Goal: Information Seeking & Learning: Learn about a topic

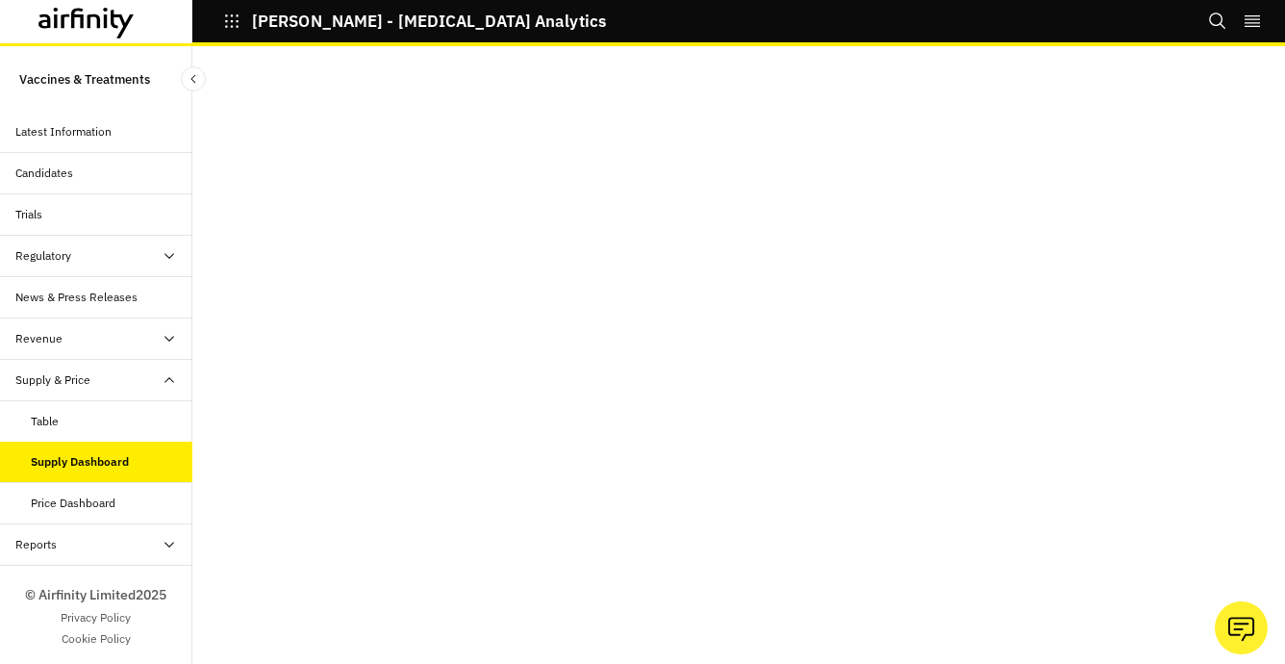
click at [167, 340] on icon at bounding box center [169, 340] width 10 height 6
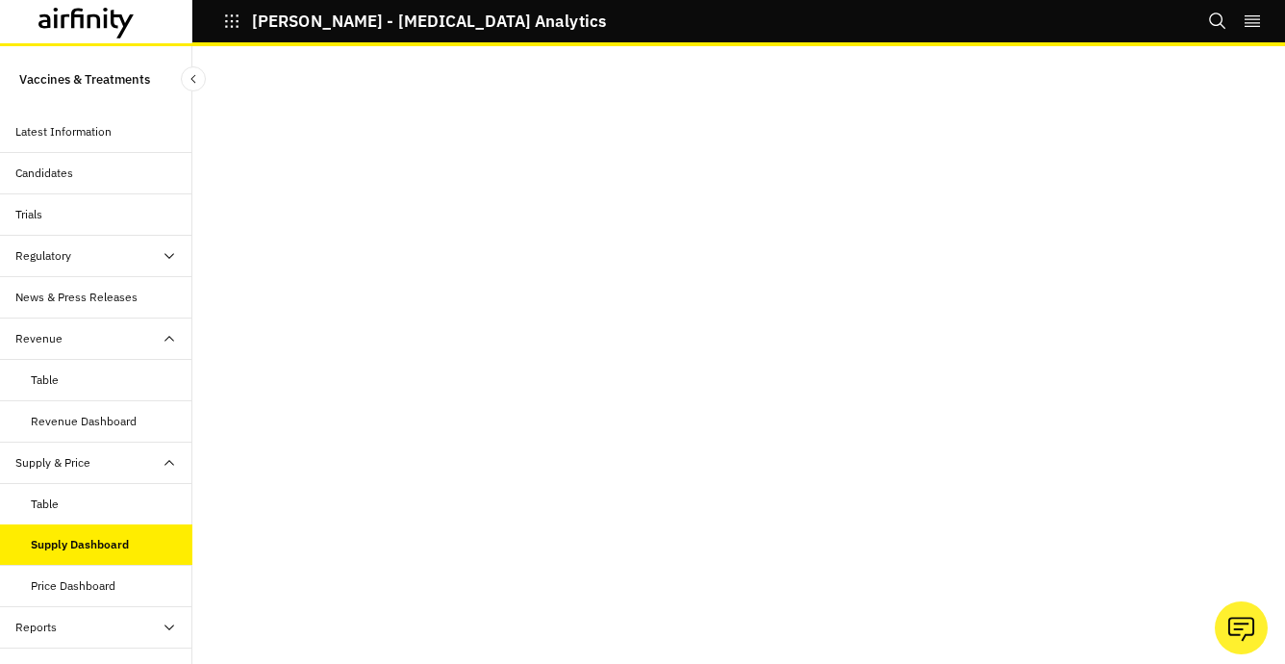
click at [91, 153] on div "Candidates" at bounding box center [96, 173] width 192 height 41
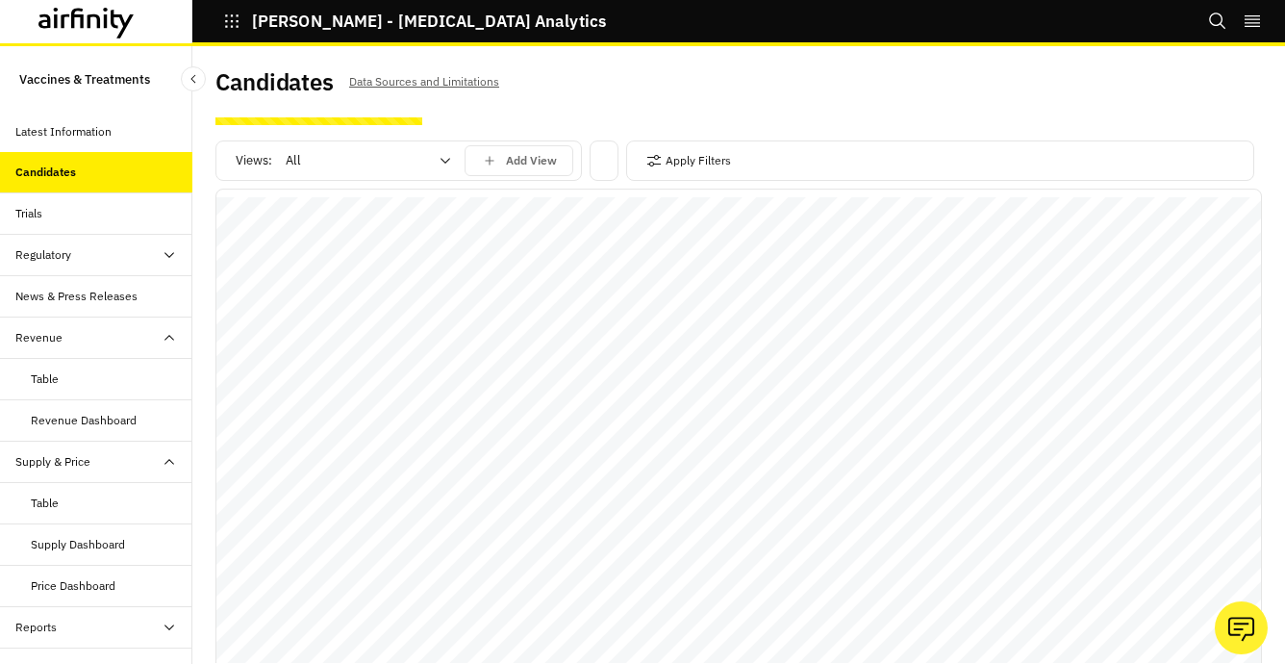
click at [103, 16] on icon at bounding box center [86, 23] width 96 height 31
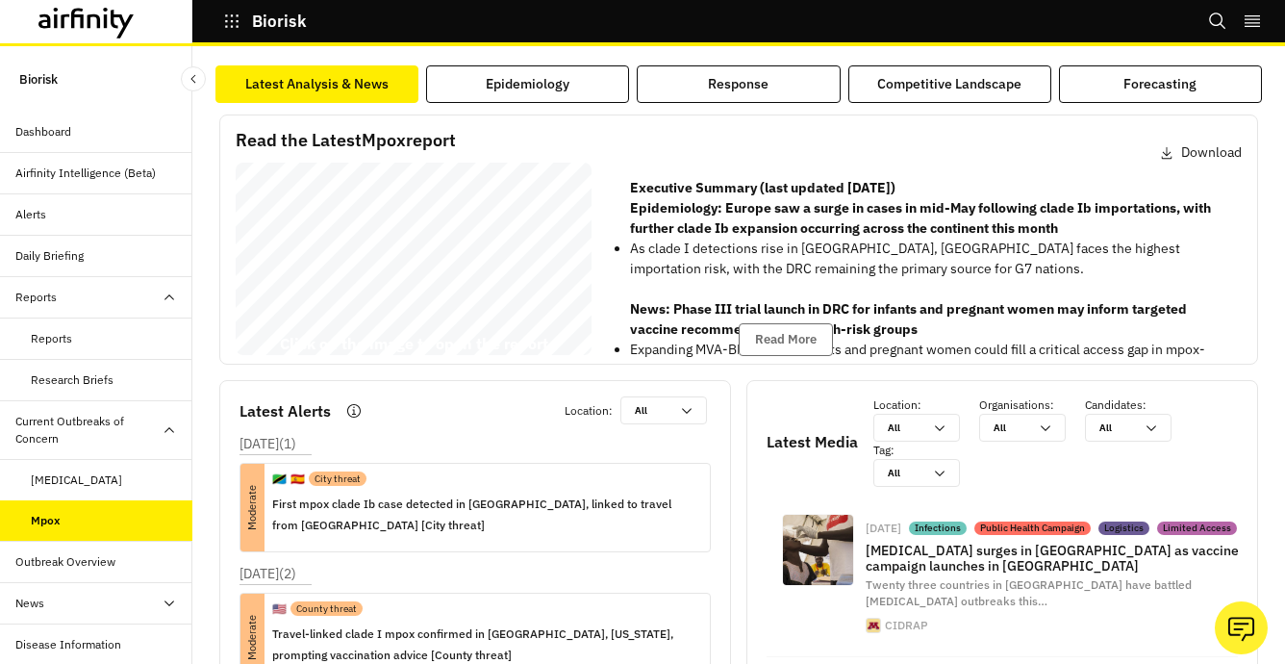
click at [116, 561] on div "Outbreak Overview" at bounding box center [103, 561] width 177 height 17
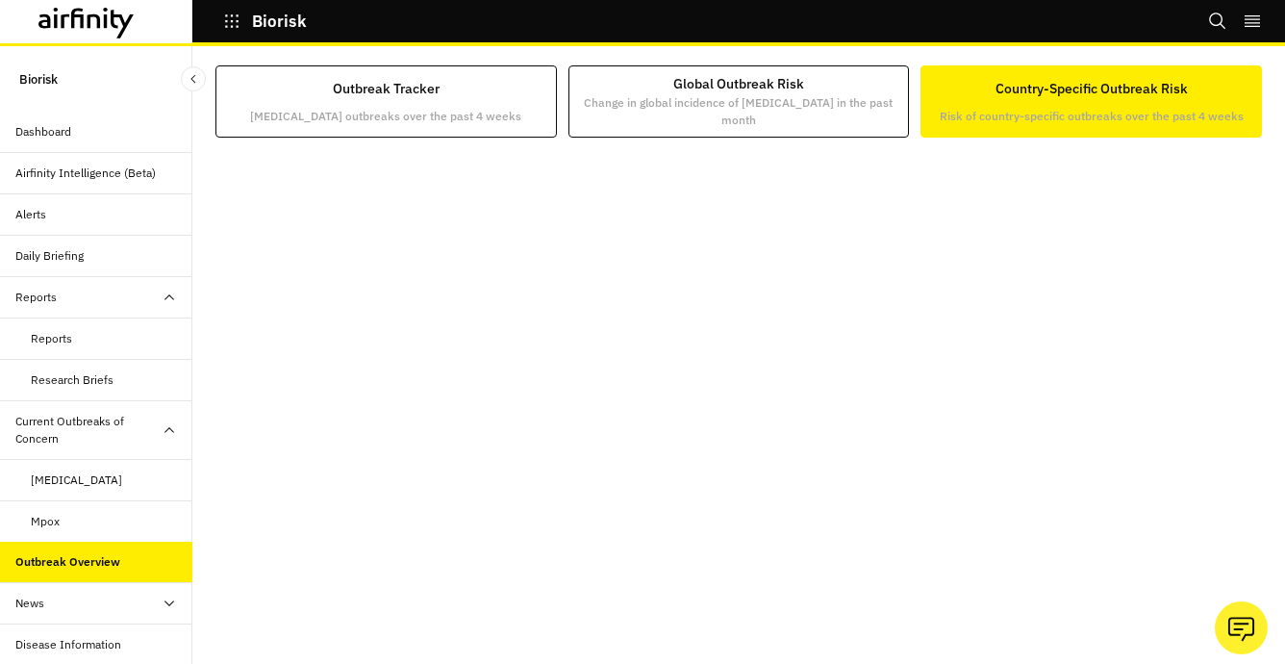
scroll to position [144, 0]
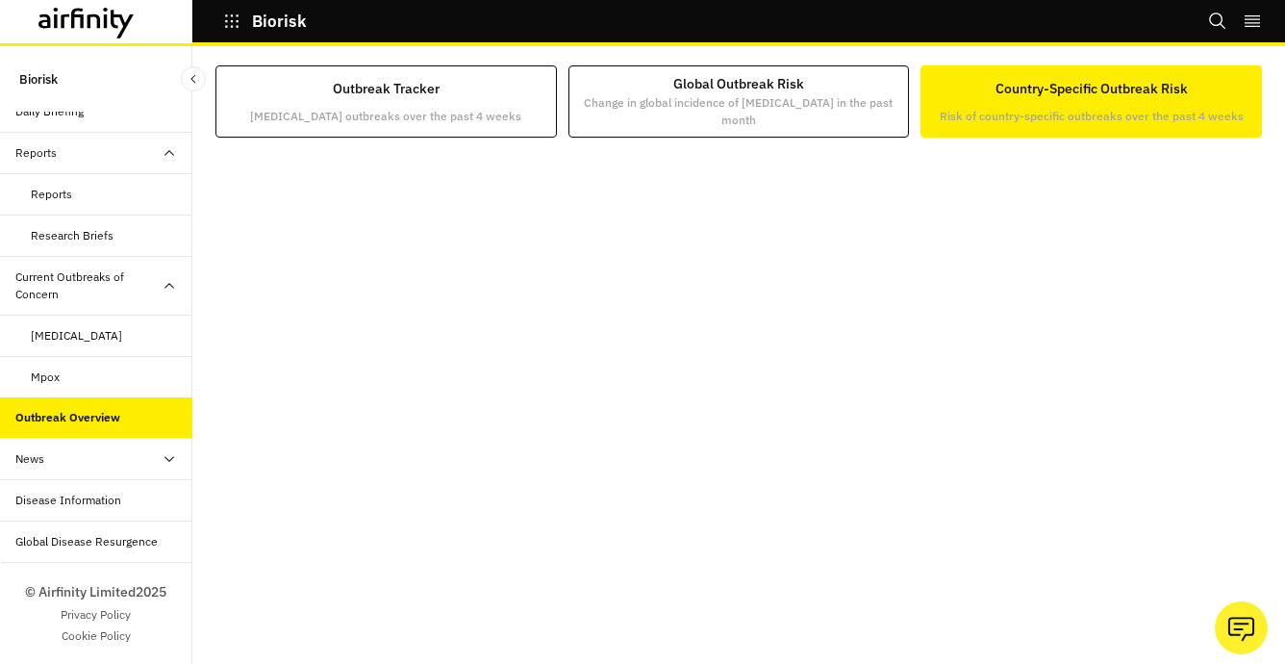
click at [44, 457] on div "News" at bounding box center [103, 458] width 177 height 17
click at [114, 592] on div "Disease Information" at bounding box center [96, 583] width 192 height 41
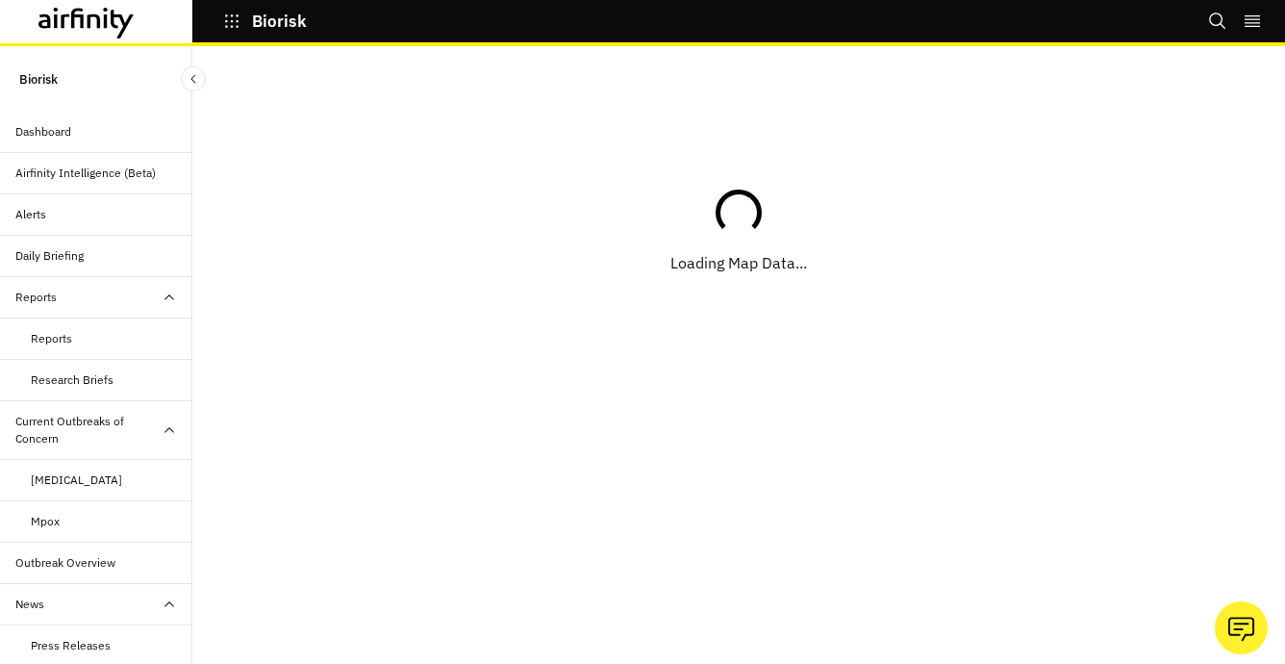
scroll to position [227, 0]
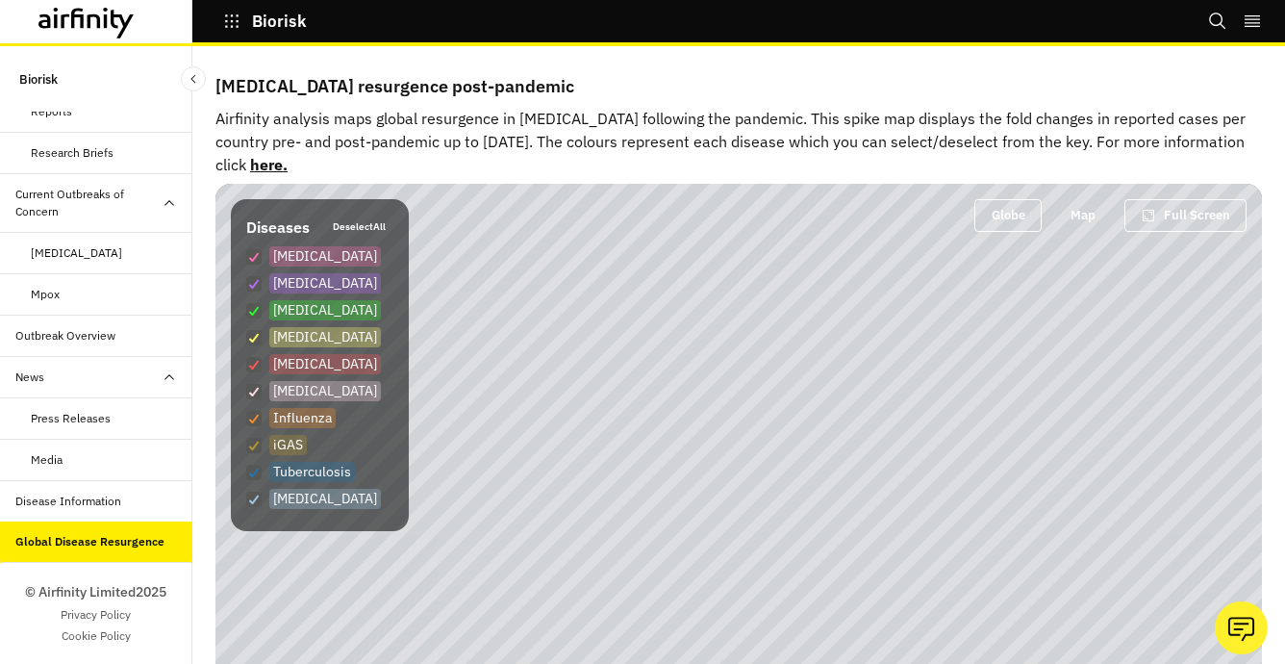
click at [103, 492] on div "Disease Information" at bounding box center [68, 500] width 106 height 17
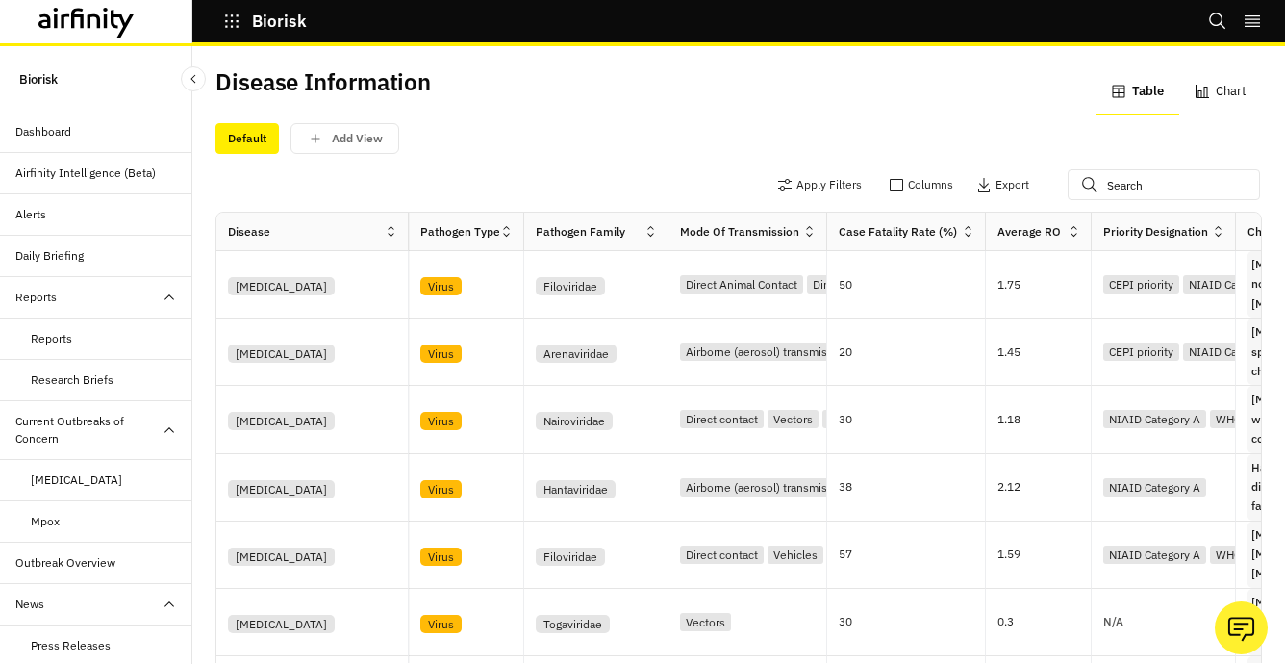
click at [77, 19] on icon at bounding box center [86, 23] width 96 height 31
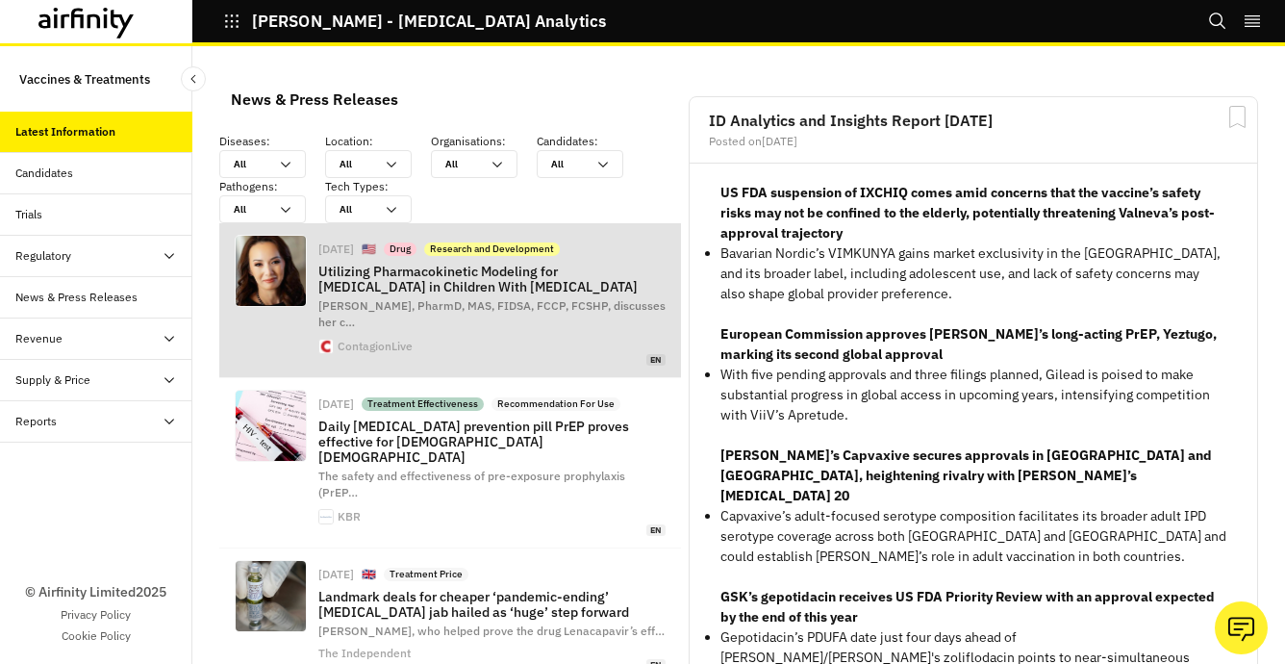
scroll to position [1620, 577]
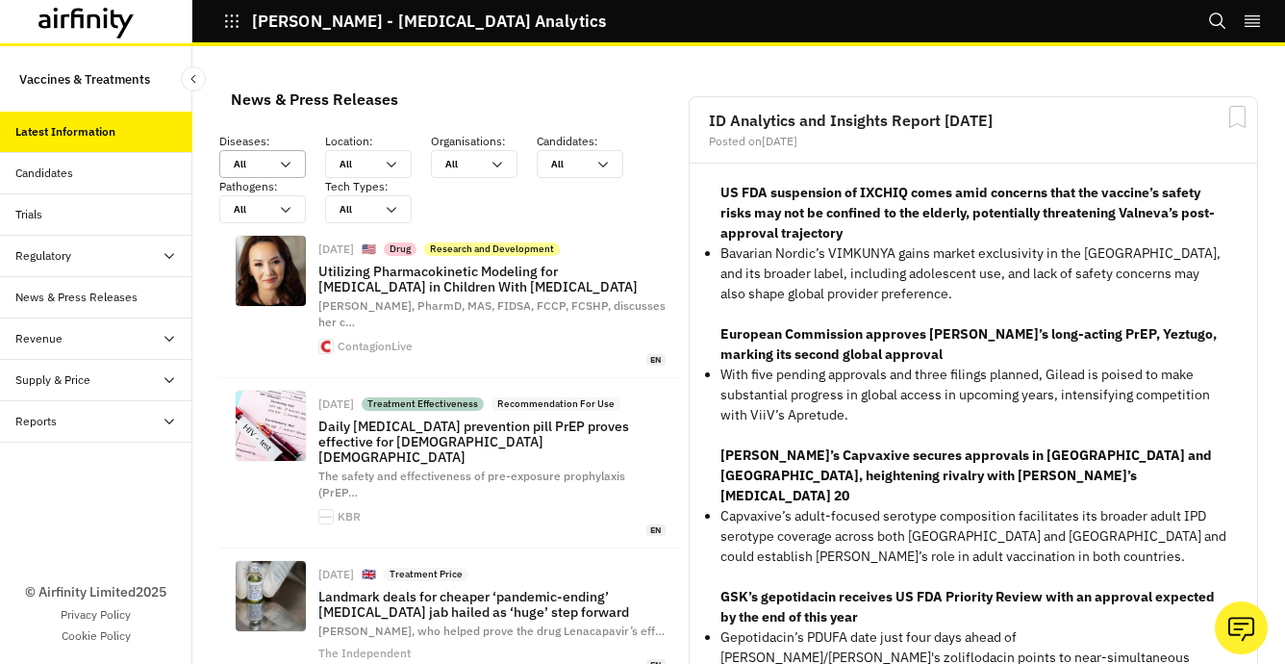
click at [289, 159] on icon at bounding box center [285, 164] width 15 height 15
click at [386, 148] on p "Location :" at bounding box center [378, 141] width 106 height 17
click at [385, 162] on icon at bounding box center [391, 164] width 15 height 15
click at [406, 116] on button "News & Press Releases" at bounding box center [314, 100] width 198 height 46
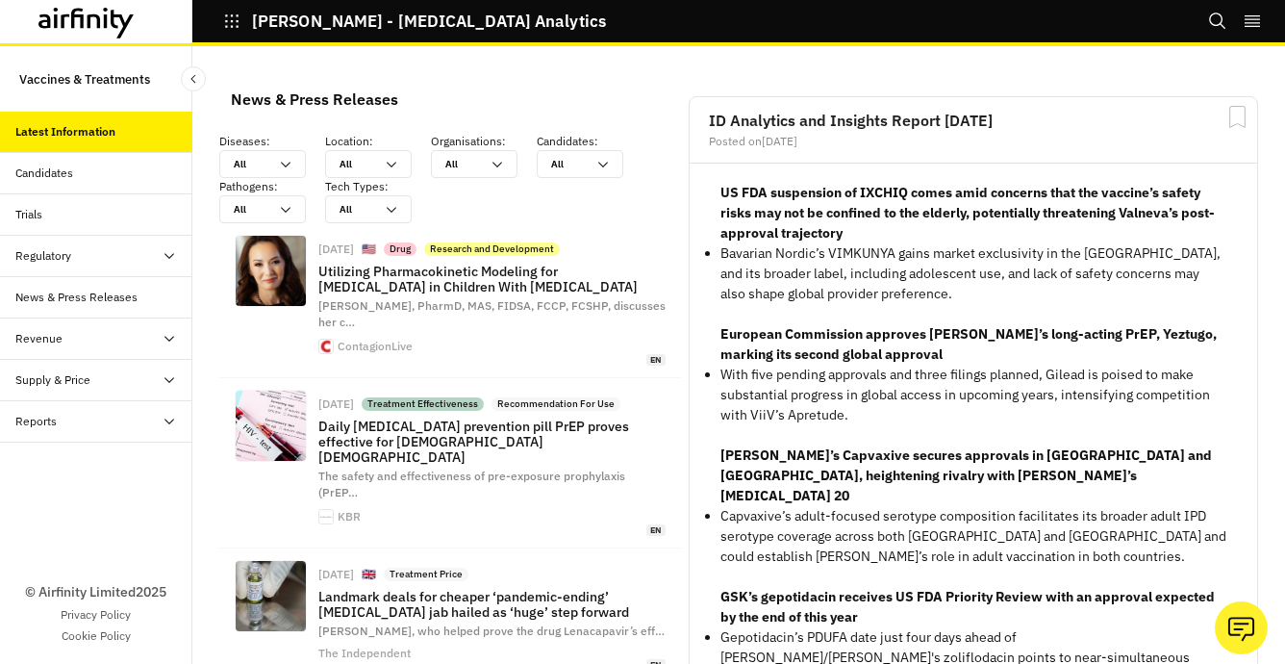
click at [88, 175] on div "Candidates" at bounding box center [103, 172] width 177 height 17
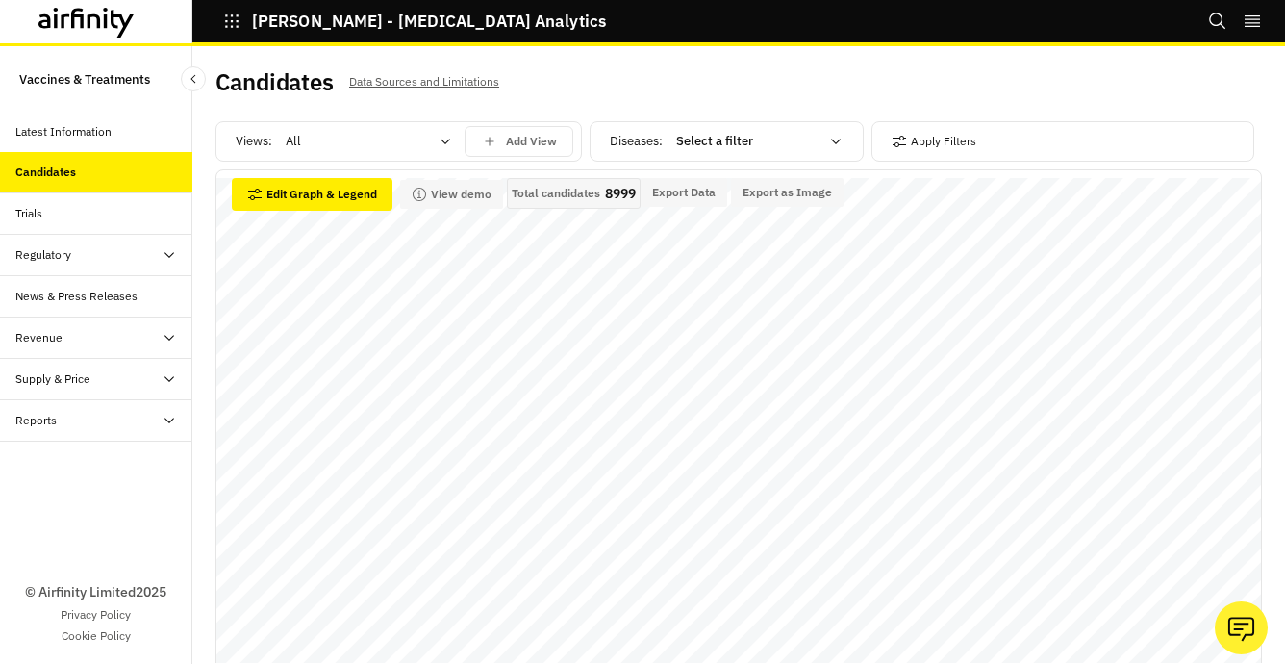
click at [44, 218] on div "Trials" at bounding box center [103, 213] width 177 height 17
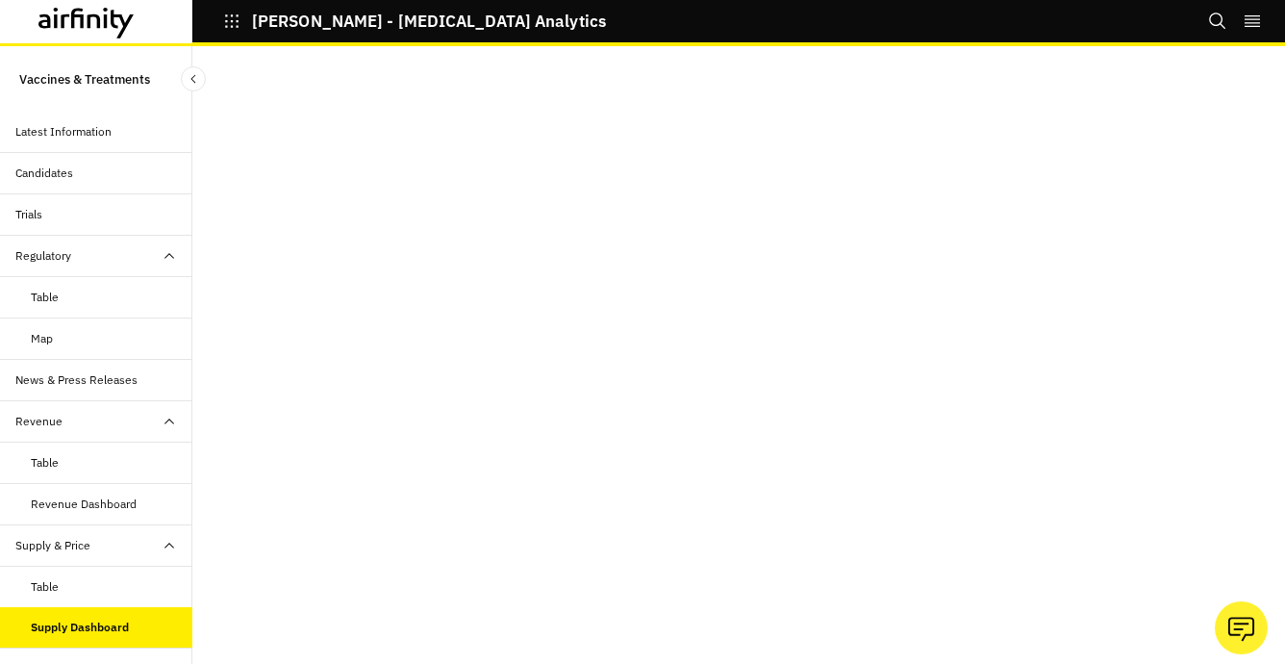
scroll to position [168, 0]
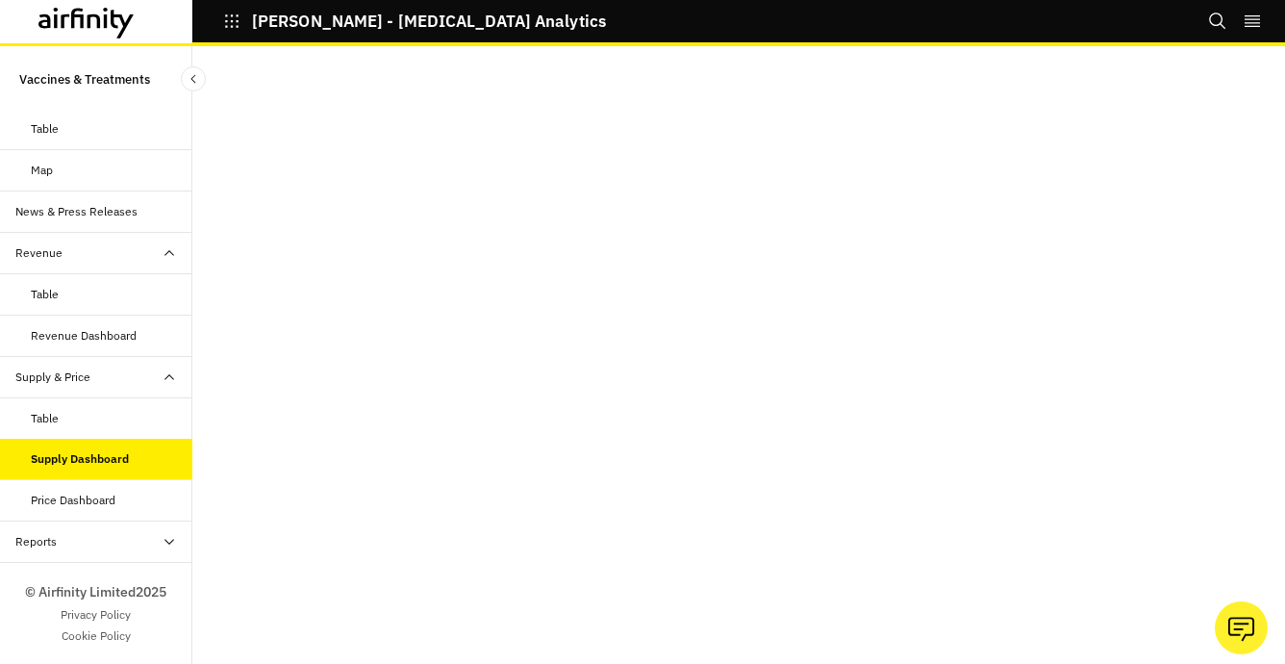
click at [76, 21] on icon at bounding box center [86, 23] width 96 height 31
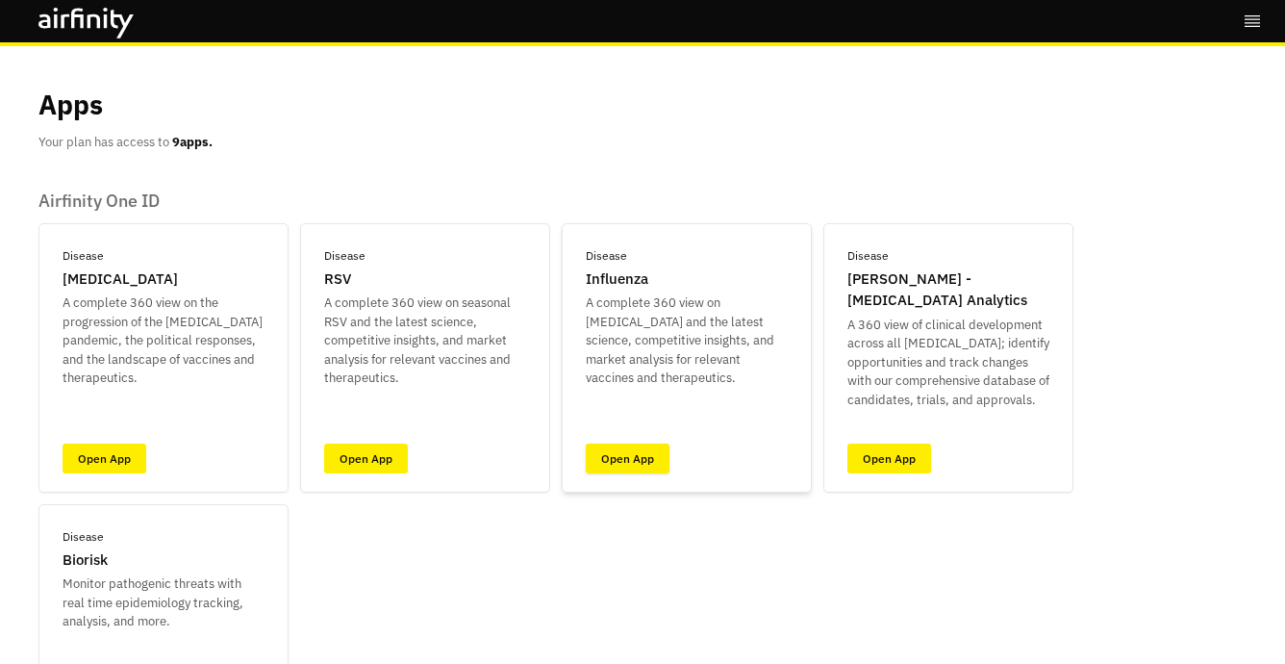
click at [635, 458] on link "Open App" at bounding box center [628, 458] width 84 height 30
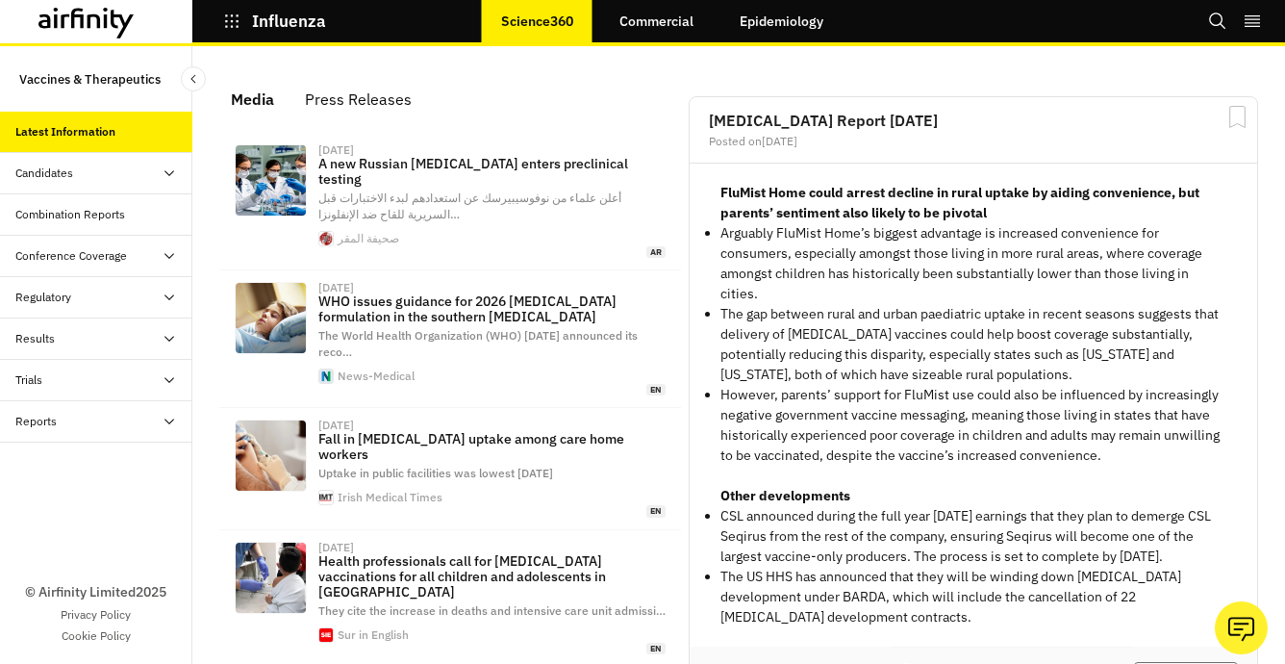
scroll to position [1355, 577]
click at [647, 23] on link "Commercial" at bounding box center [656, 21] width 113 height 46
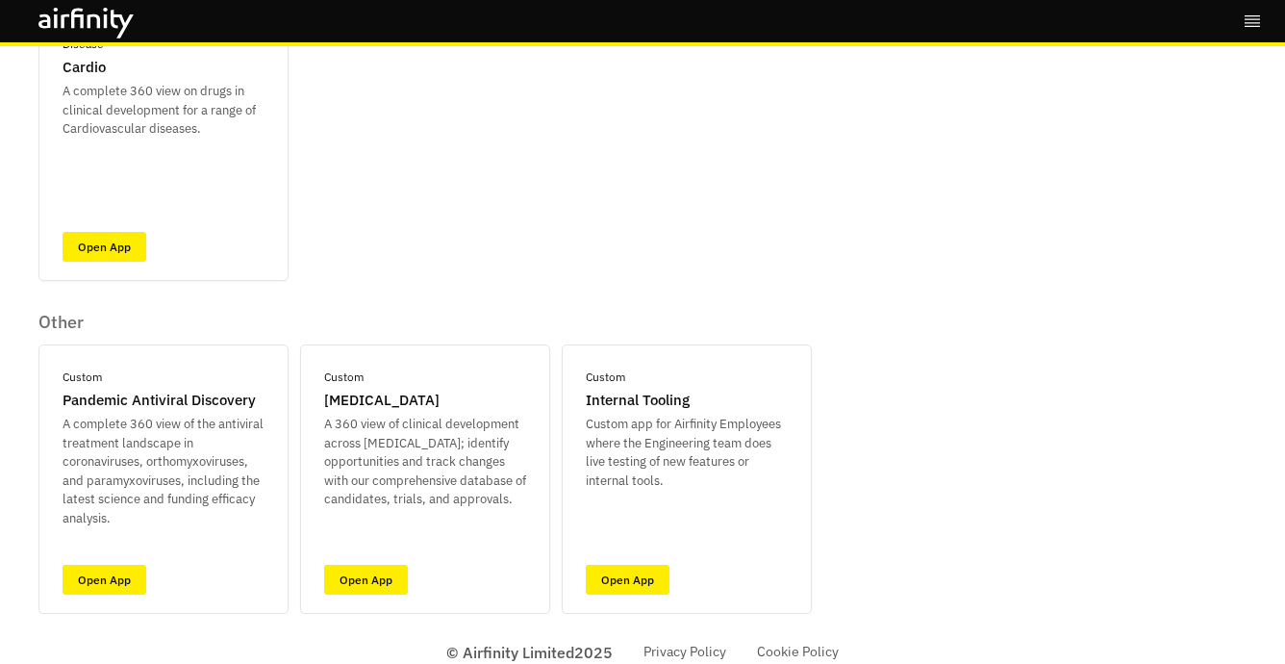
scroll to position [843, 0]
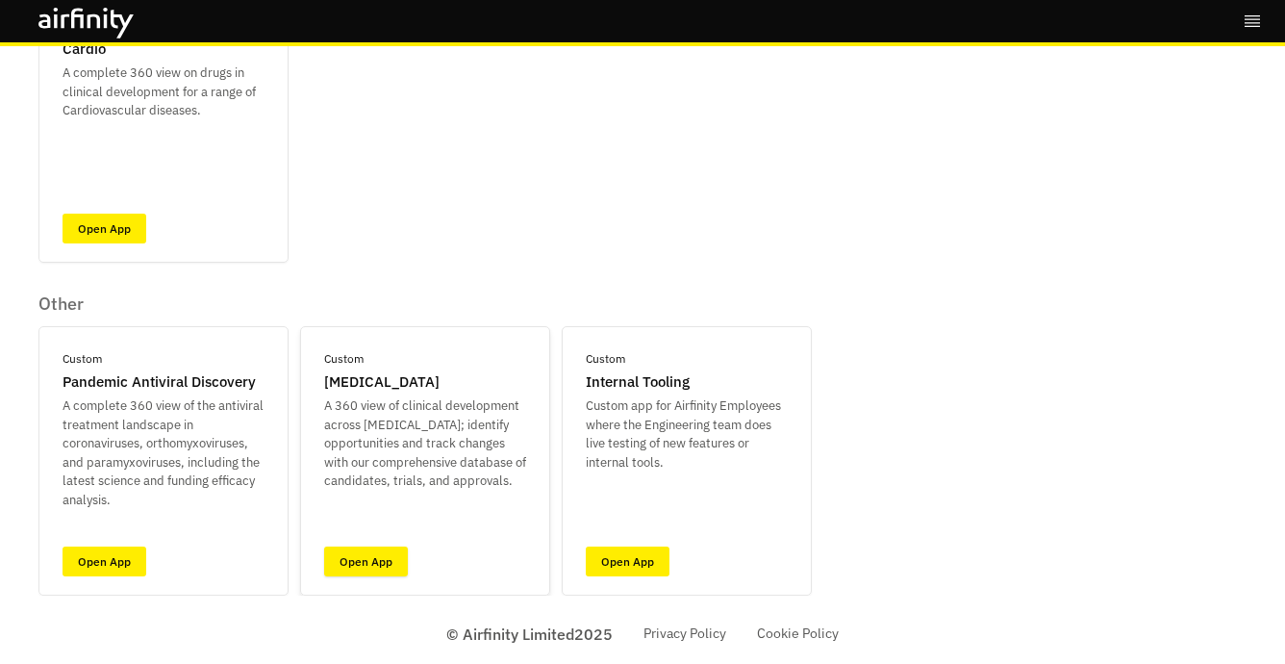
click at [367, 558] on link "Open App" at bounding box center [366, 561] width 84 height 30
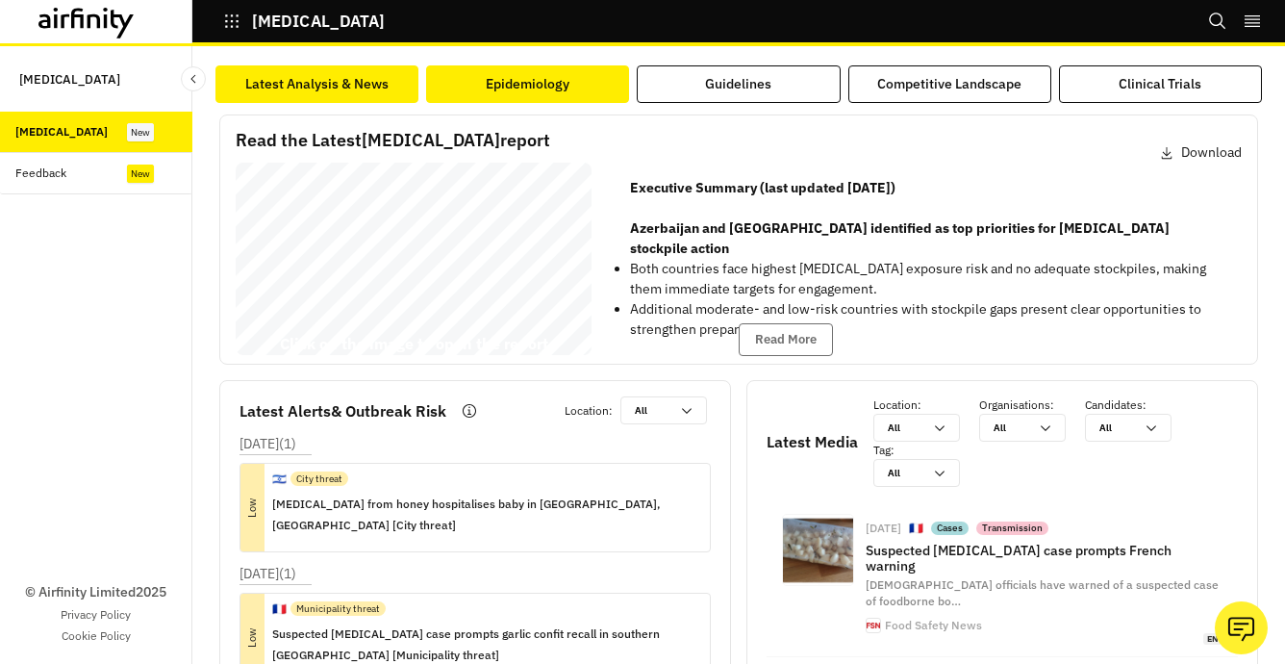
click at [505, 77] on div "Epidemiology" at bounding box center [528, 84] width 84 height 20
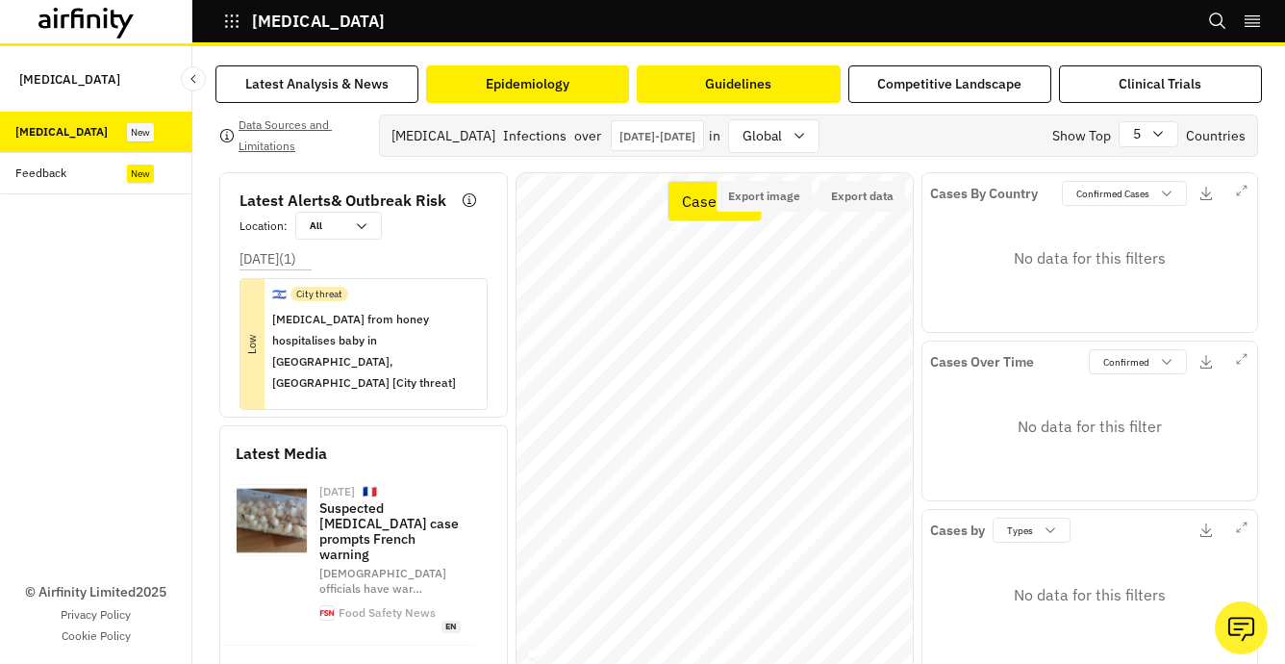
click at [713, 88] on div "Guidelines" at bounding box center [738, 84] width 66 height 20
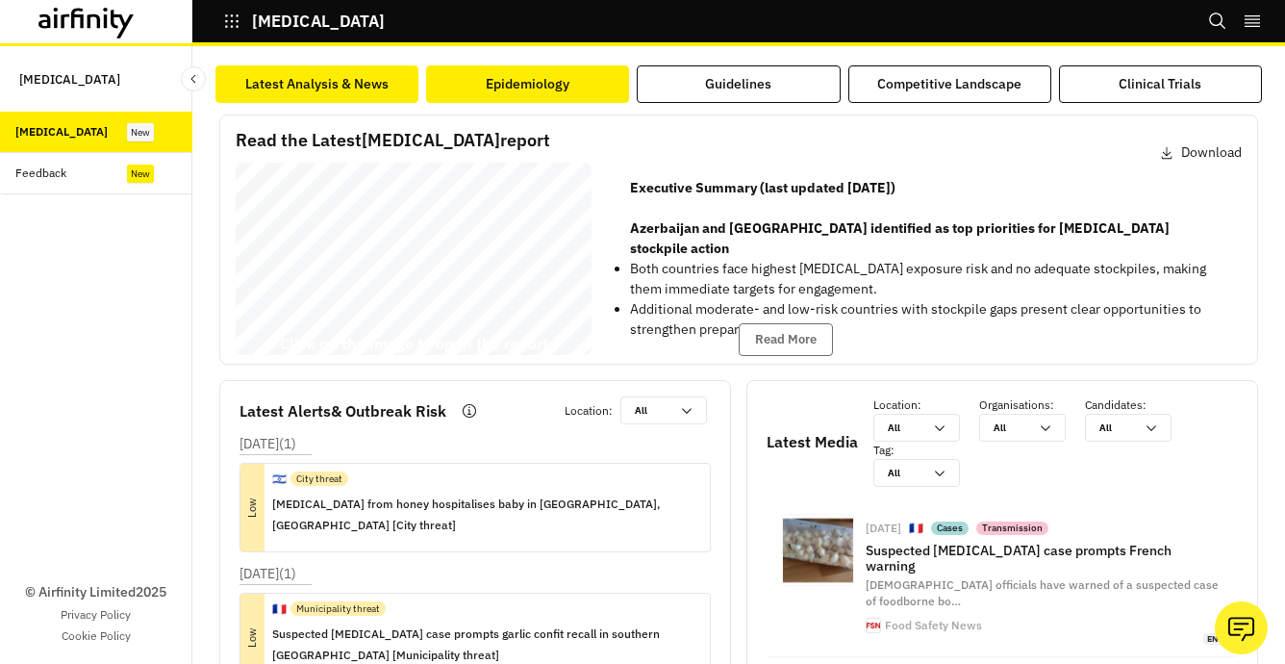
click at [536, 91] on div "Epidemiology" at bounding box center [528, 84] width 84 height 20
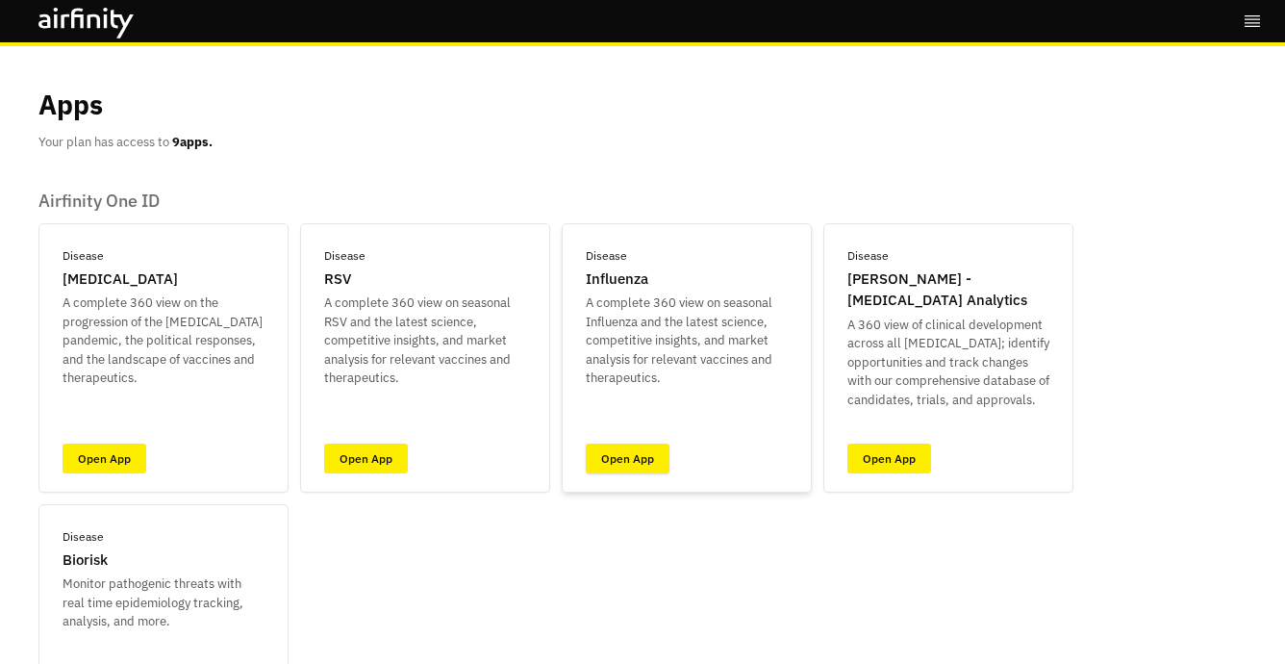
click at [610, 457] on link "Open App" at bounding box center [628, 458] width 84 height 30
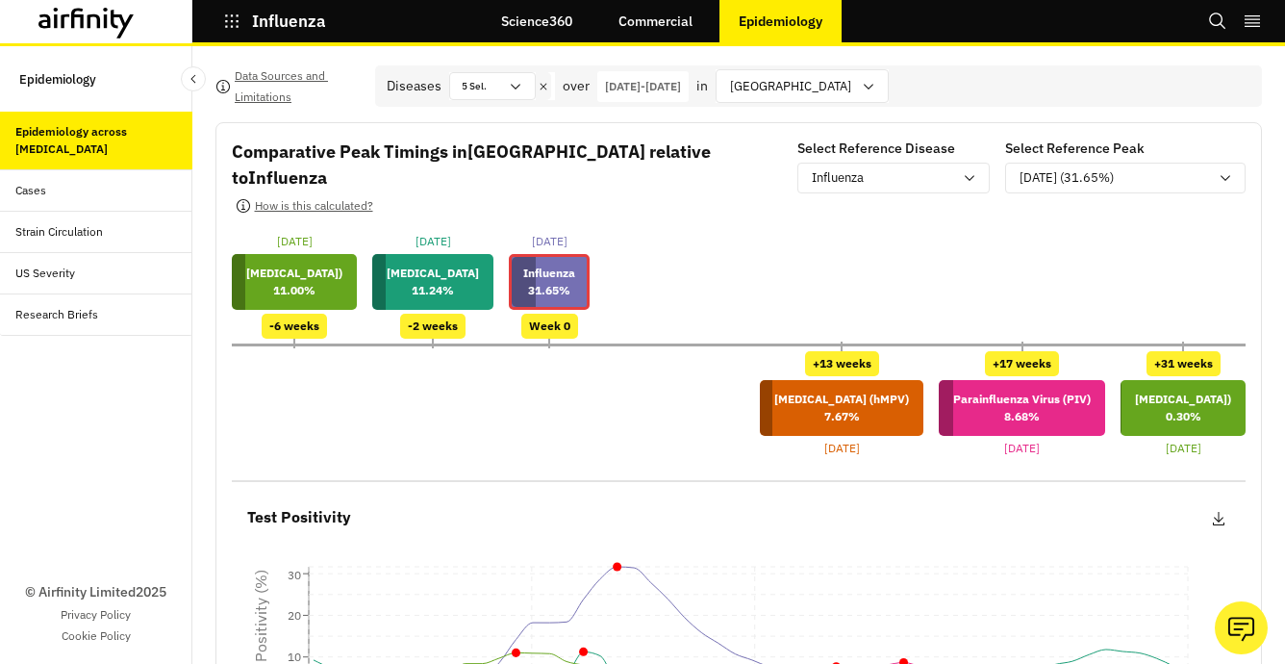
click at [102, 20] on icon at bounding box center [86, 23] width 96 height 31
click at [277, 13] on p "Influenza" at bounding box center [289, 21] width 74 height 17
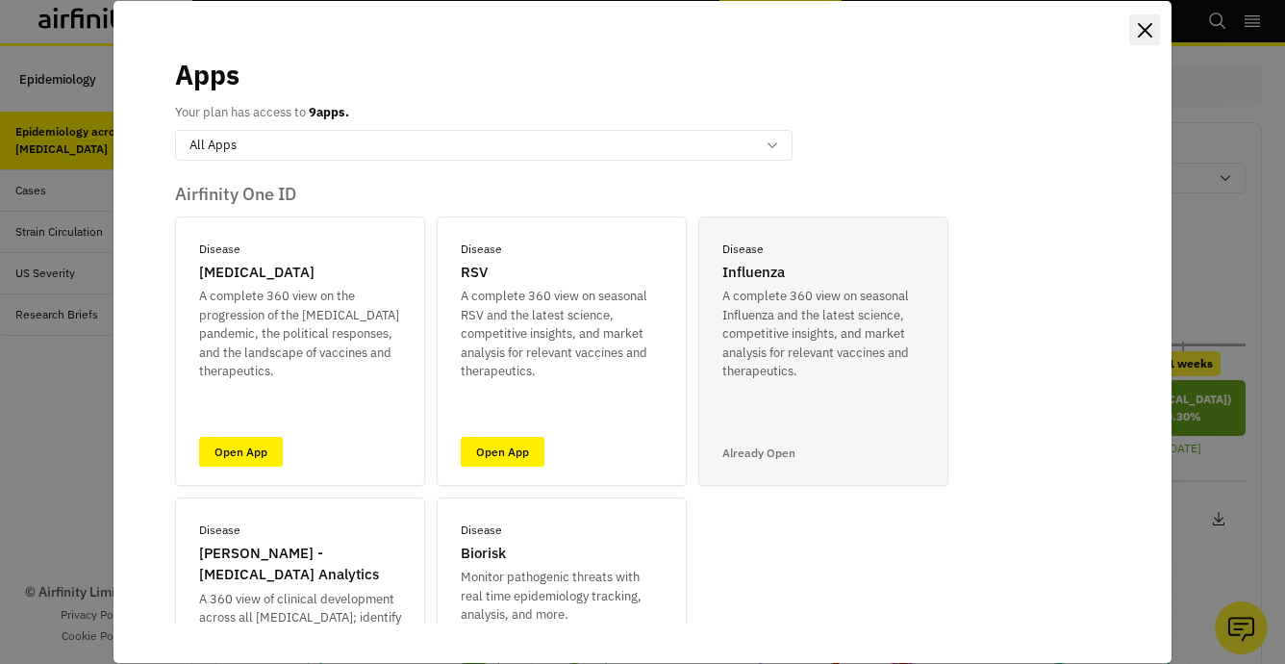
click at [1143, 33] on icon "Close" at bounding box center [1145, 30] width 14 height 14
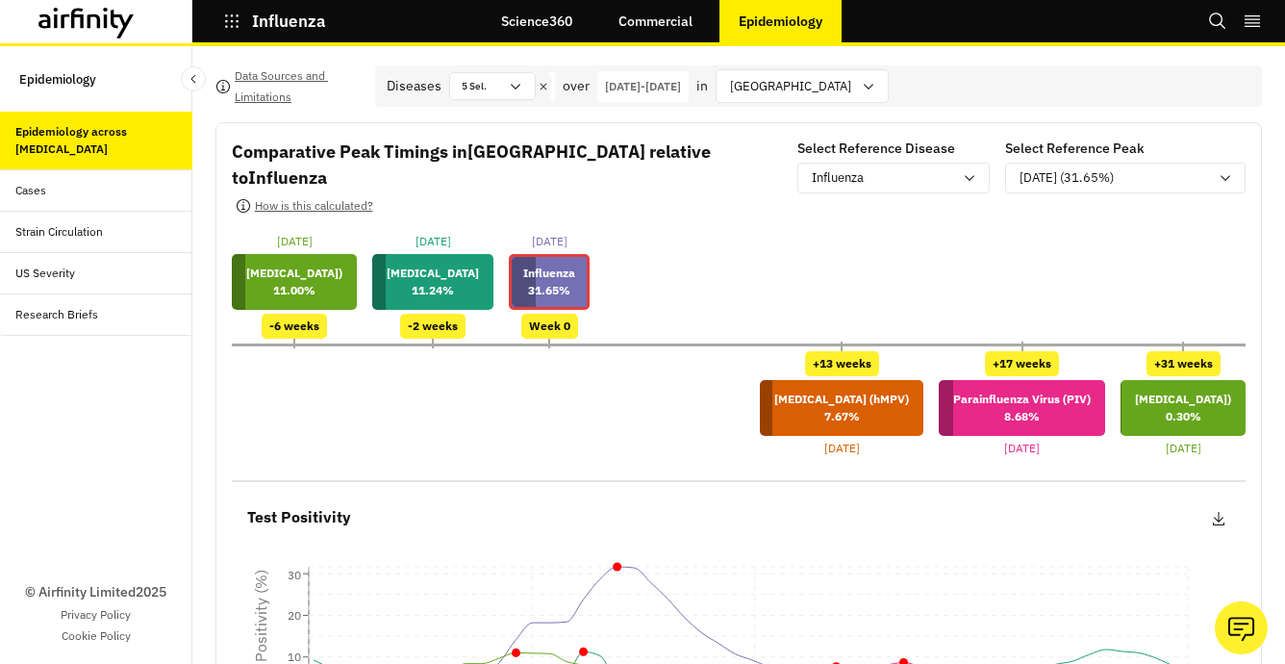
click at [666, 20] on link "Commercial" at bounding box center [655, 21] width 113 height 46
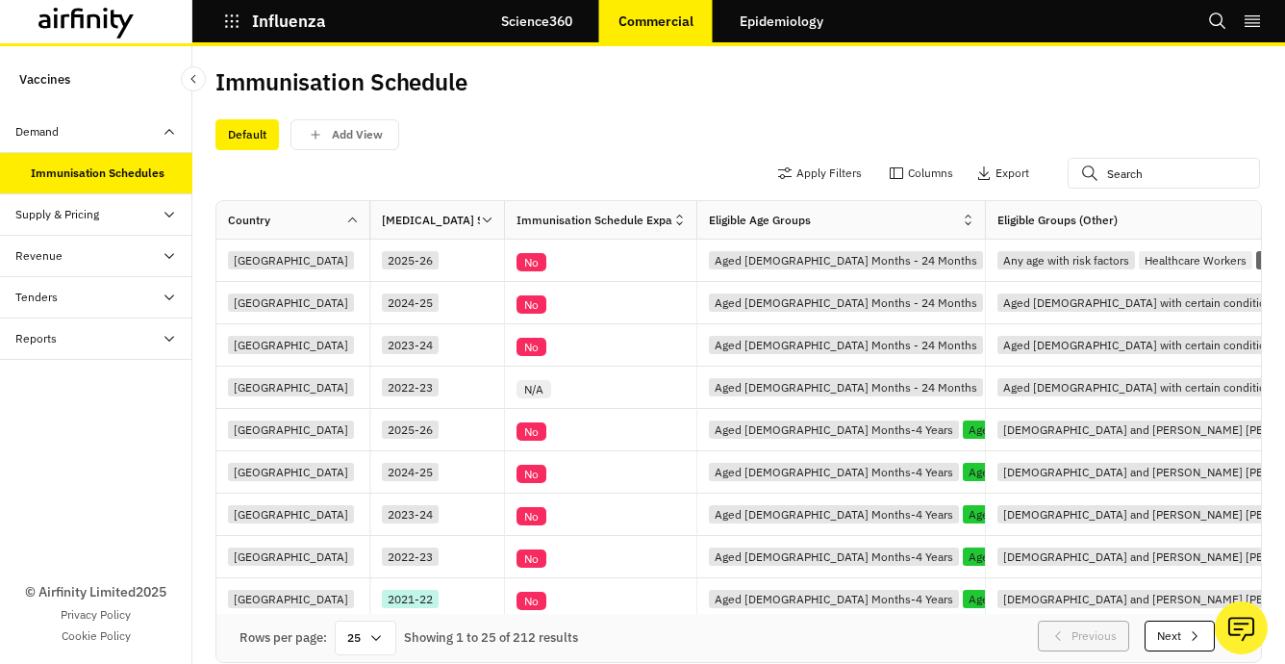
click at [516, 33] on link "Science360" at bounding box center [537, 21] width 110 height 46
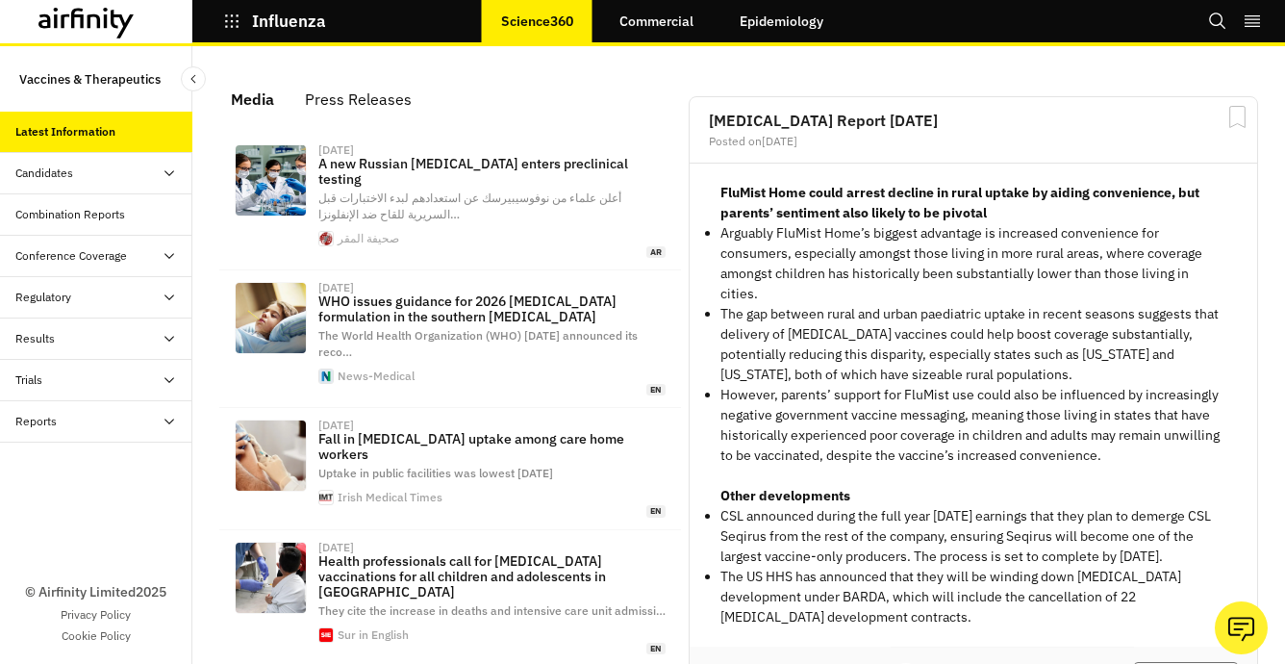
click at [631, 22] on link "Commercial" at bounding box center [656, 21] width 113 height 46
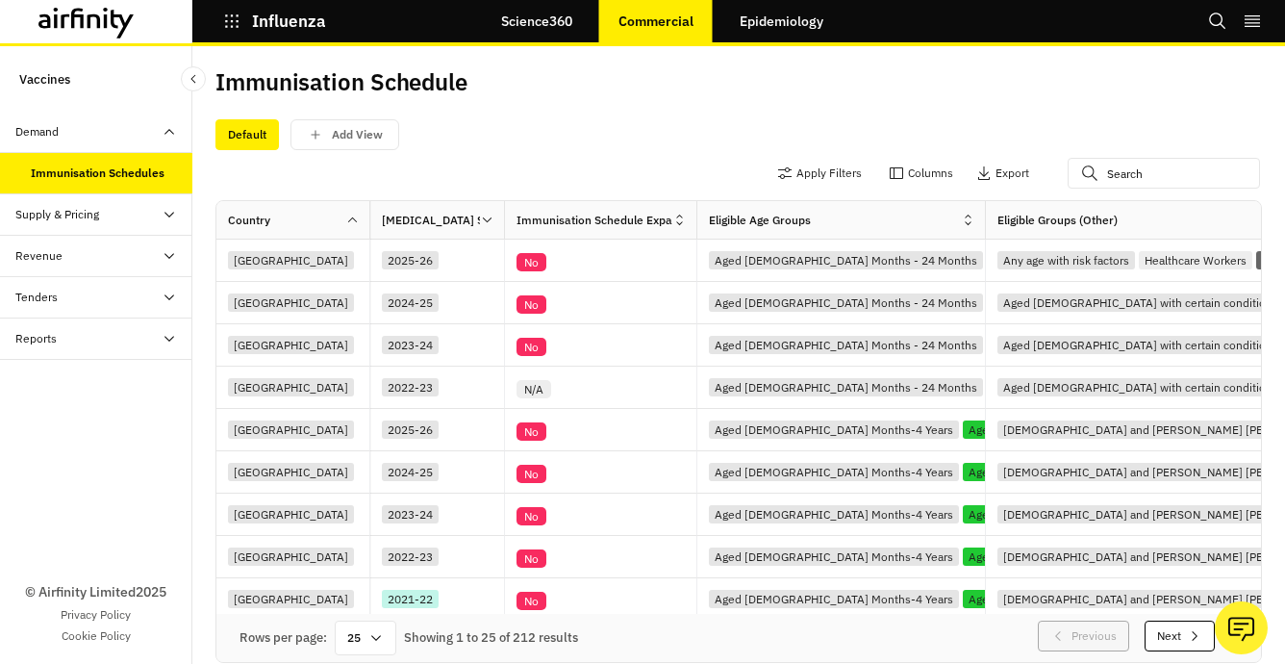
click at [746, 15] on link "Epidemiology" at bounding box center [781, 21] width 122 height 46
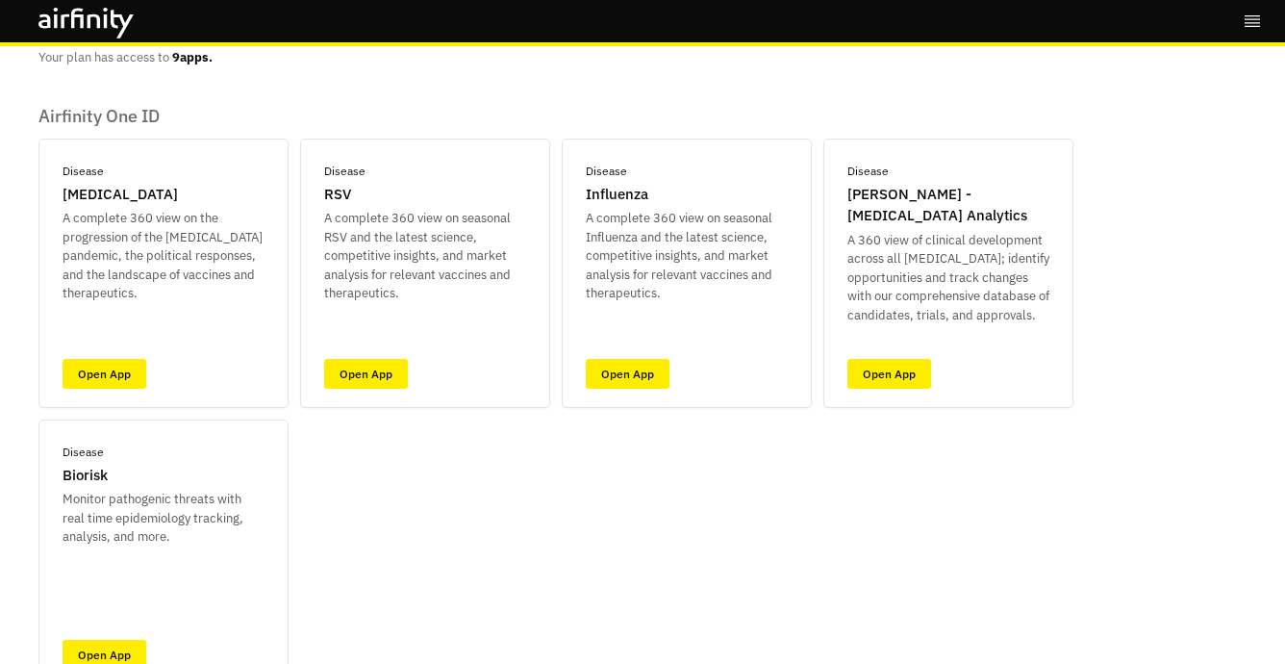
scroll to position [88, 0]
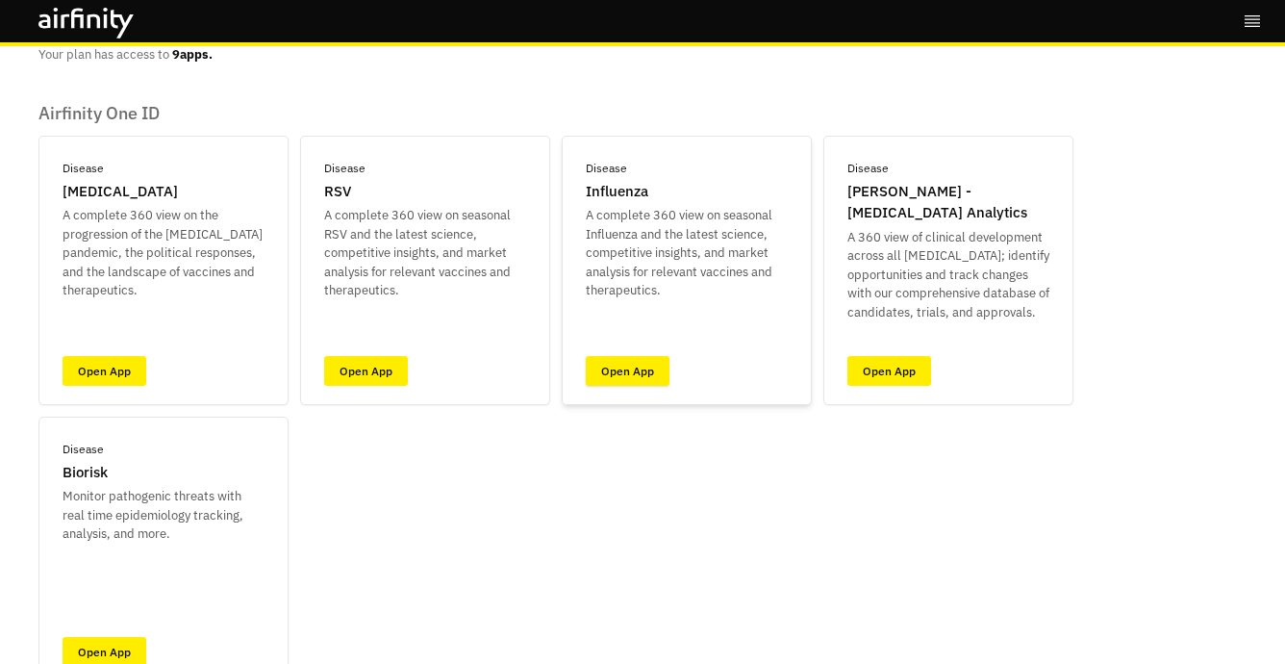
click at [635, 362] on link "Open App" at bounding box center [628, 371] width 84 height 30
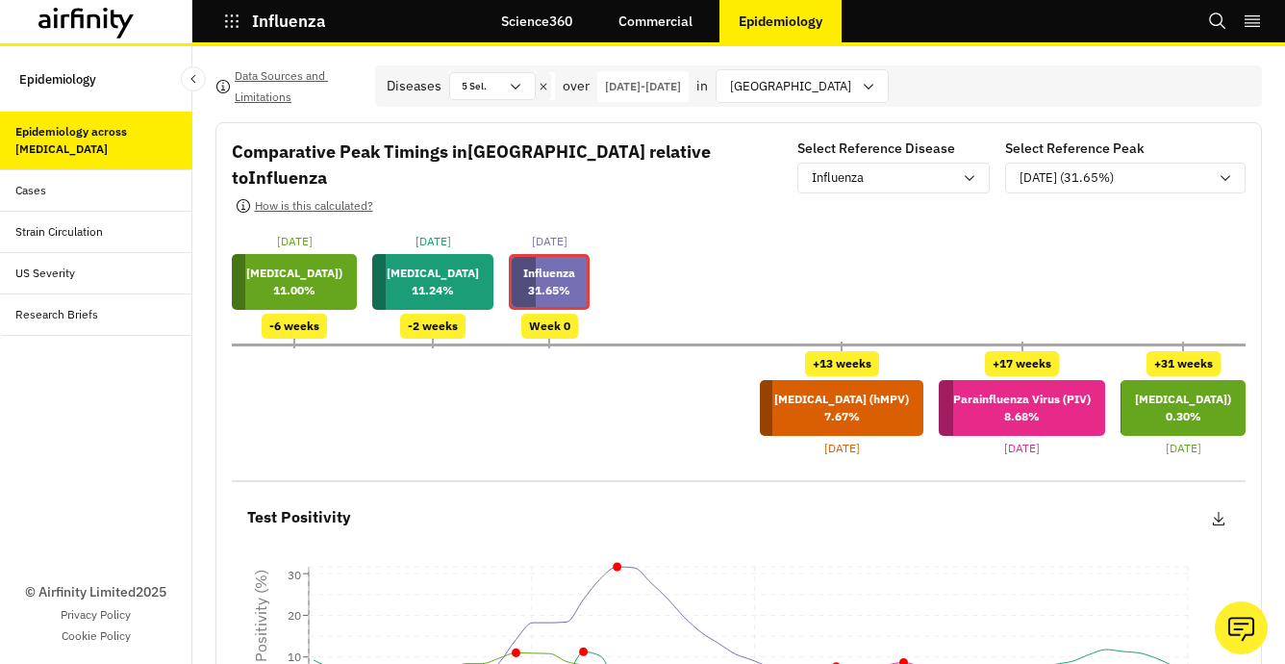
click at [232, 33] on button "Influenza" at bounding box center [274, 21] width 103 height 33
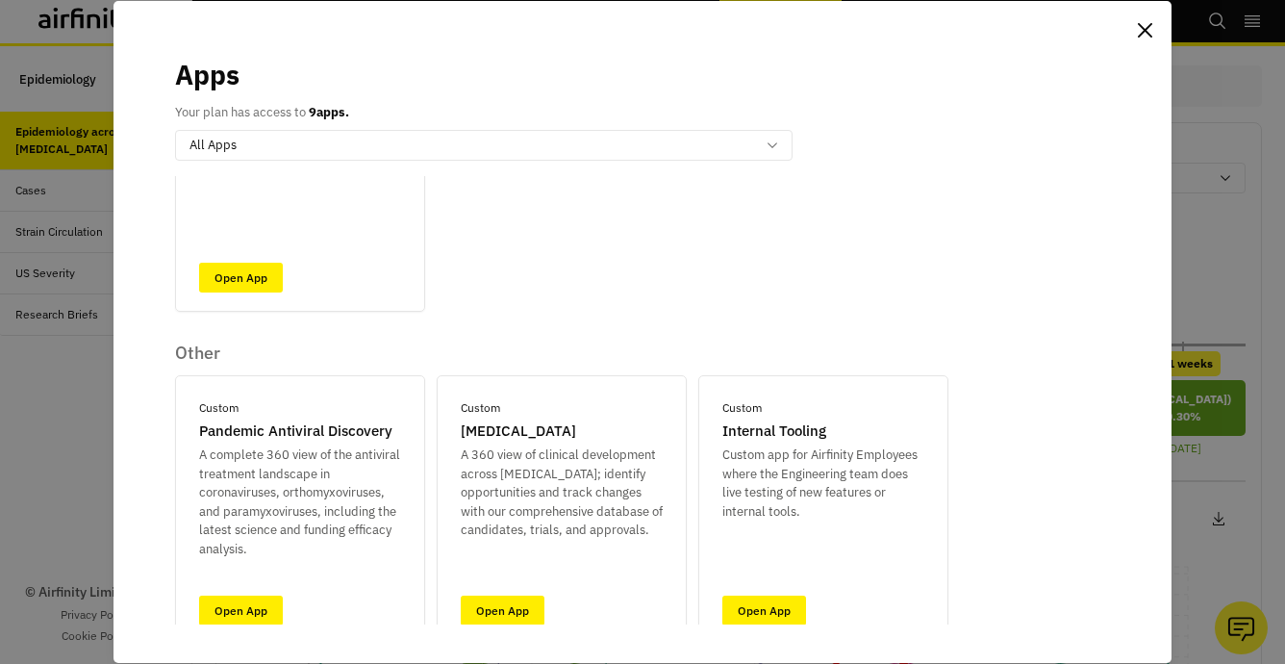
scroll to position [815, 0]
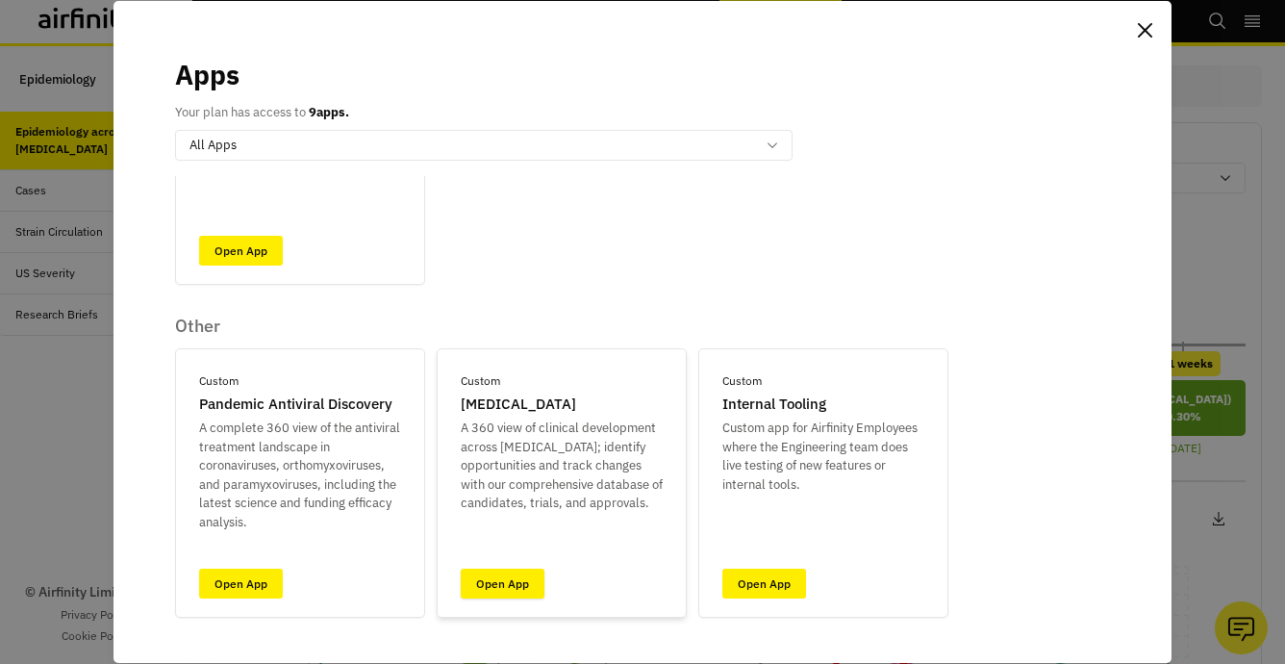
click at [504, 578] on link "Open App" at bounding box center [503, 583] width 84 height 30
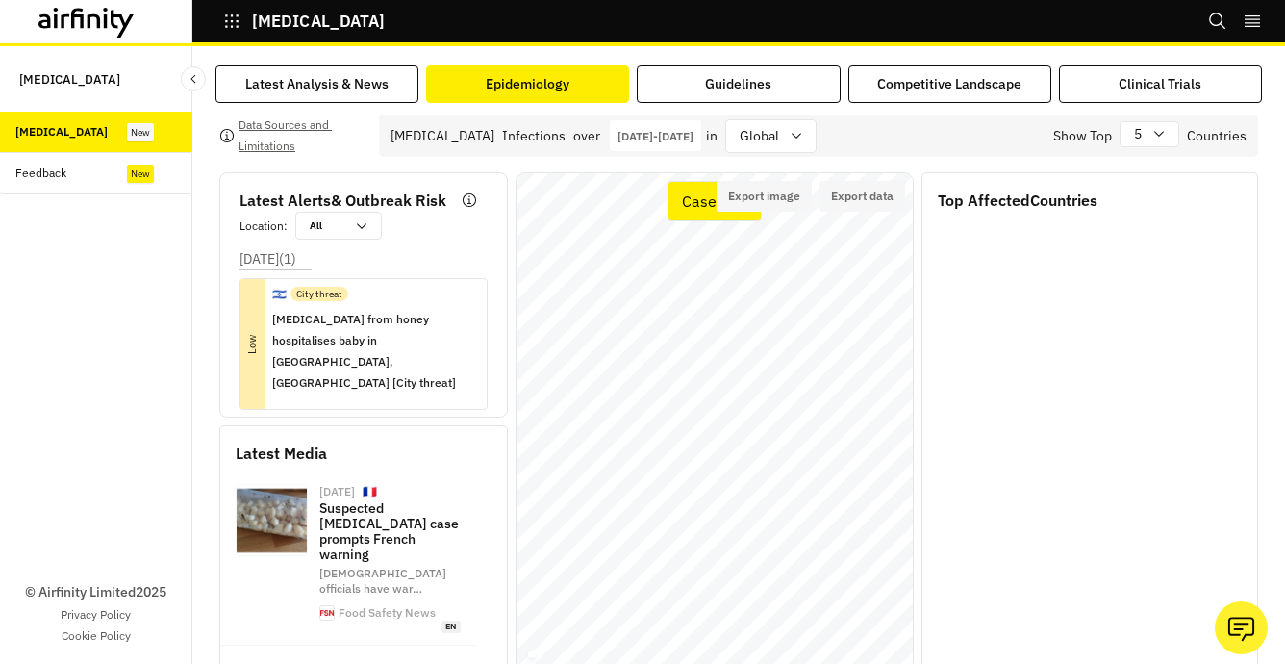
click at [510, 83] on div "Epidemiology" at bounding box center [528, 84] width 84 height 20
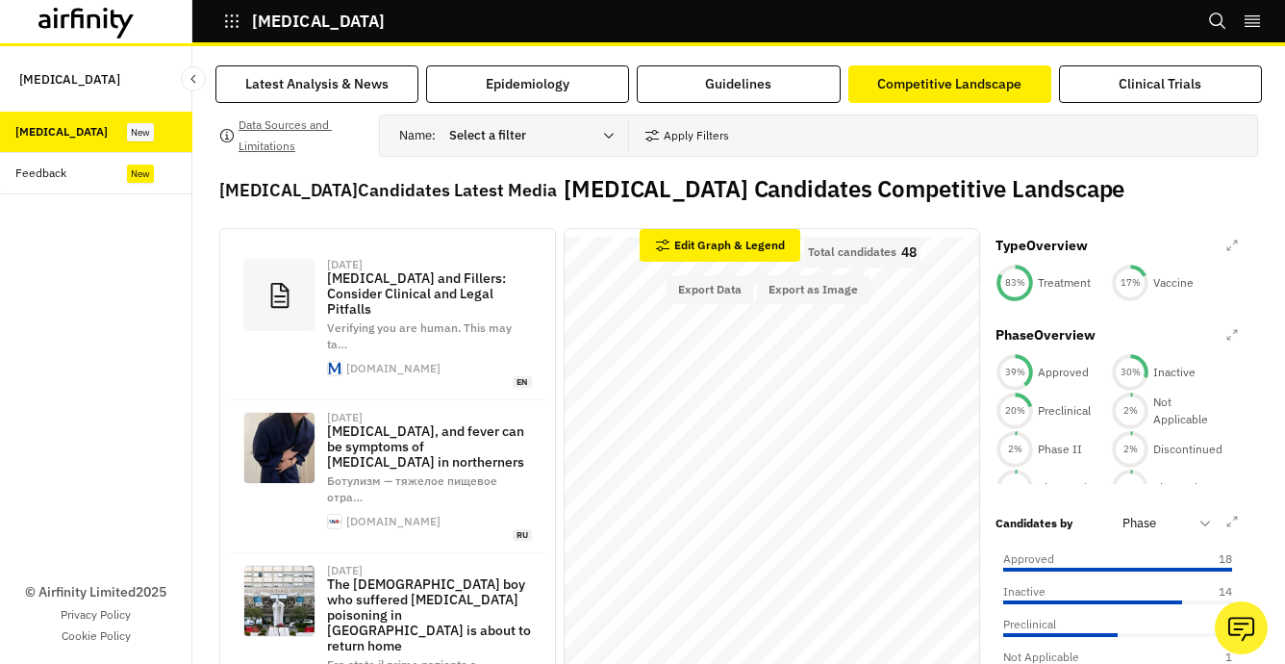
click at [111, 9] on icon at bounding box center [86, 23] width 96 height 31
